Goal: Task Accomplishment & Management: Use online tool/utility

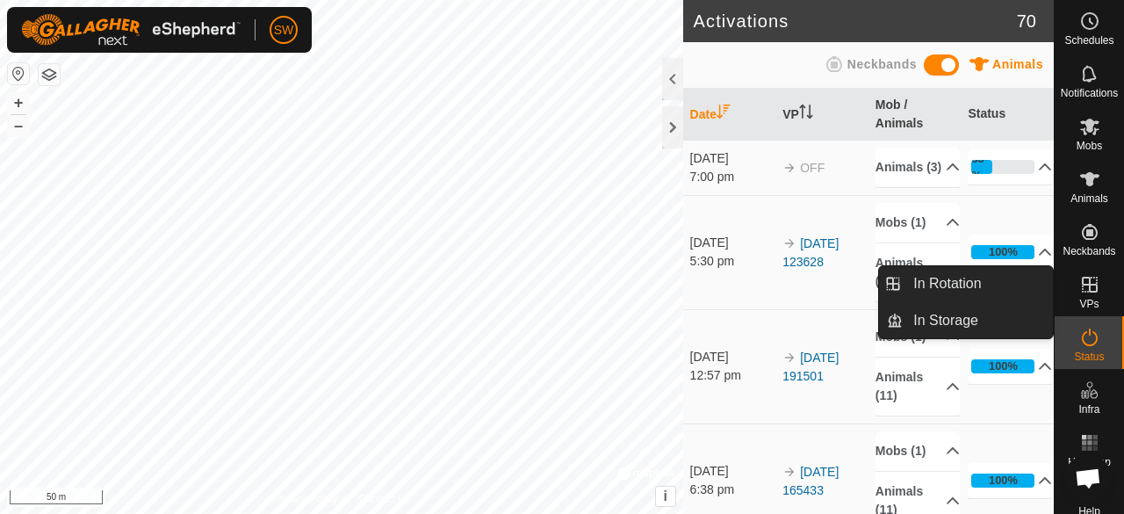
click at [1096, 291] on es-virtualpaddocks-svg-icon at bounding box center [1090, 284] width 32 height 28
click at [1079, 291] on icon at bounding box center [1089, 284] width 21 height 21
click at [1034, 291] on link "In Rotation" at bounding box center [978, 283] width 150 height 35
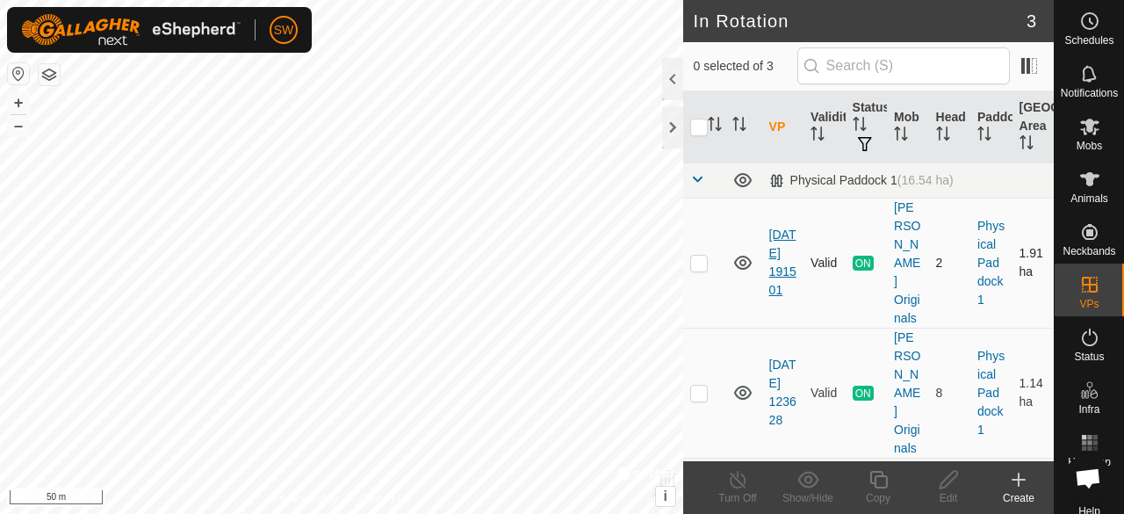
click at [771, 277] on link "[DATE] 191501" at bounding box center [782, 261] width 27 height 69
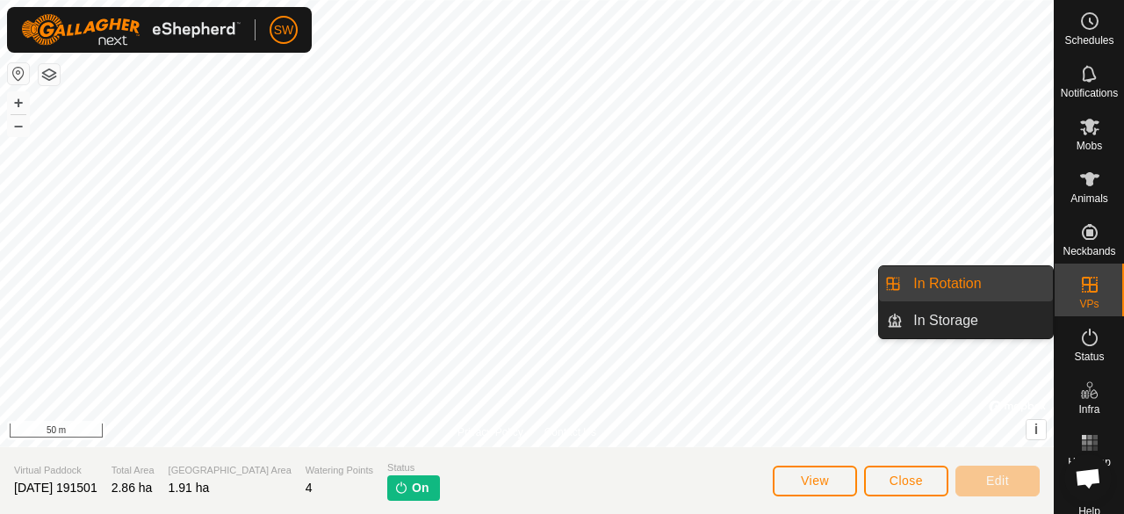
click at [995, 286] on link "In Rotation" at bounding box center [978, 283] width 150 height 35
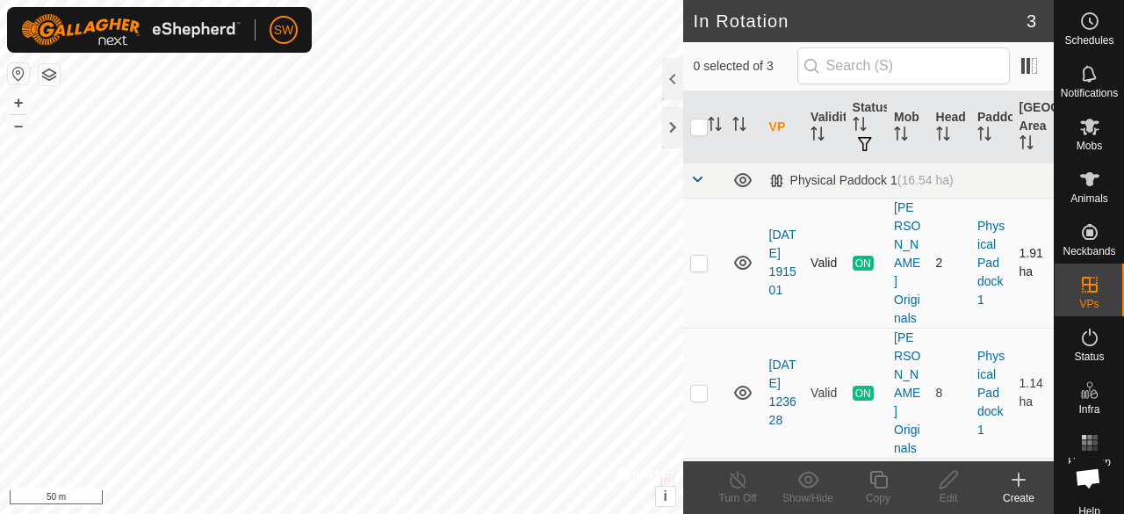
click at [740, 255] on icon at bounding box center [743, 262] width 18 height 14
click at [702, 255] on p-checkbox at bounding box center [699, 262] width 18 height 14
checkbox input "true"
click at [738, 487] on icon at bounding box center [738, 480] width 16 height 18
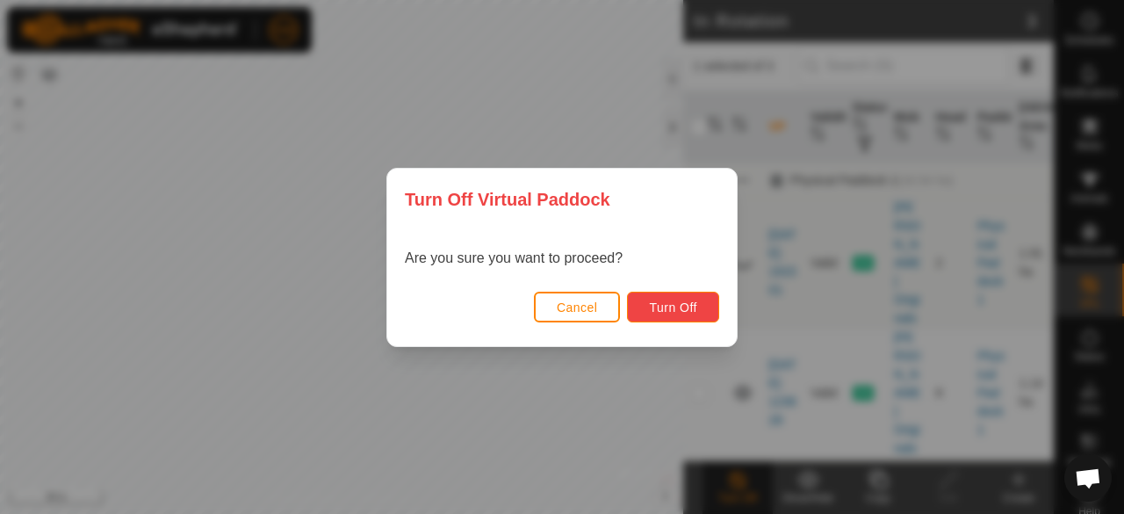
click at [680, 313] on span "Turn Off" at bounding box center [673, 307] width 48 height 14
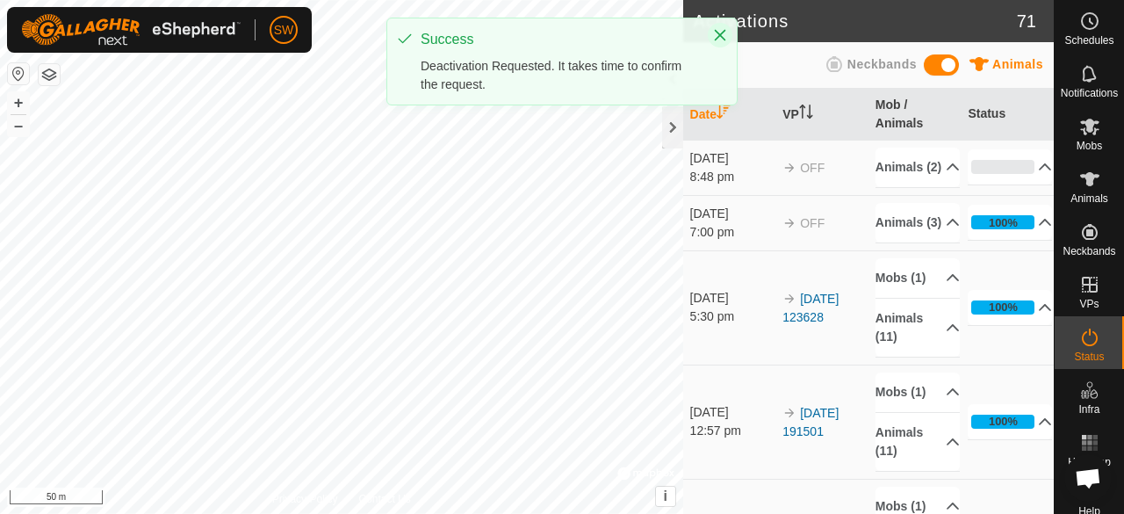
click at [722, 36] on icon "Close" at bounding box center [720, 35] width 11 height 11
